Goal: Task Accomplishment & Management: Use online tool/utility

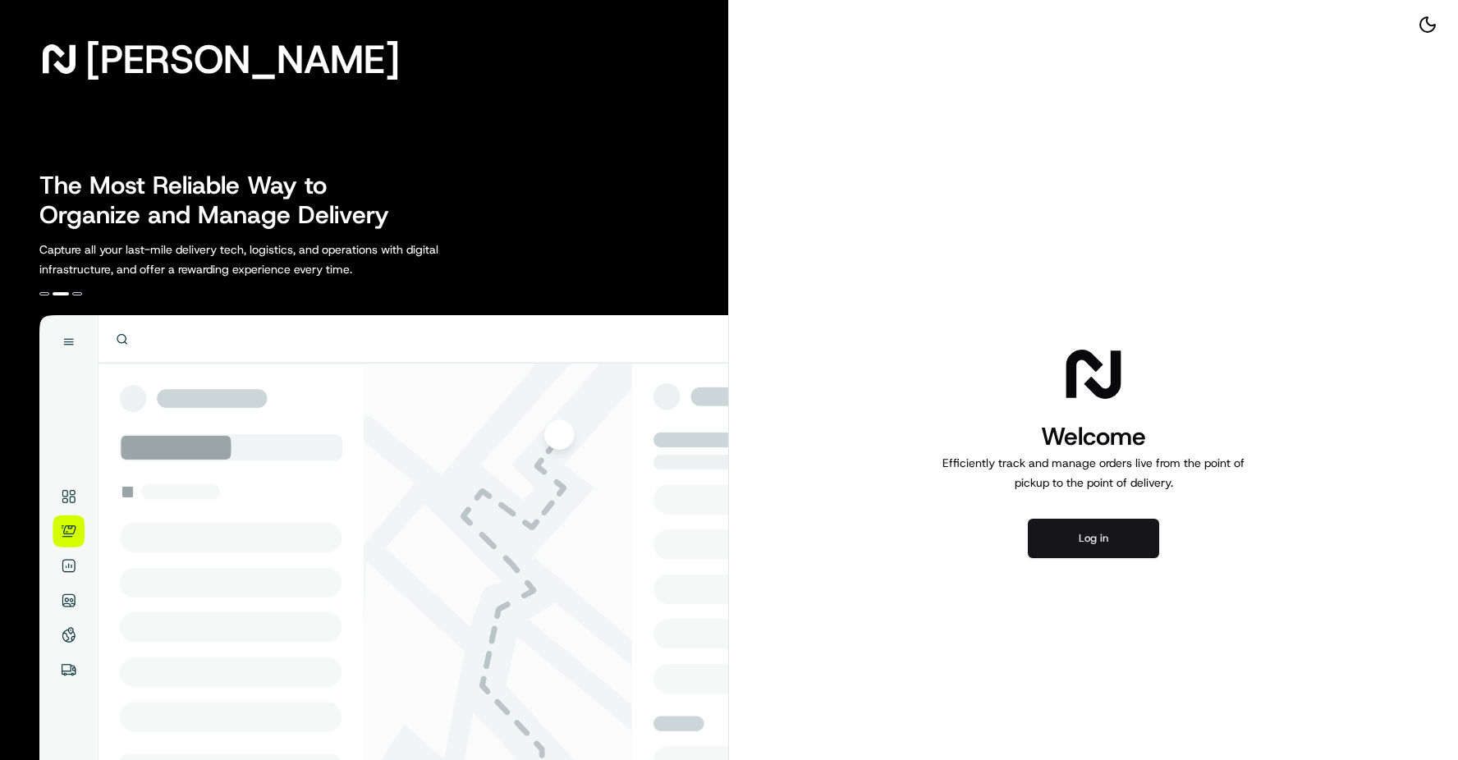
click at [1067, 537] on button "Log in" at bounding box center [1093, 538] width 131 height 39
